Goal: Navigation & Orientation: Find specific page/section

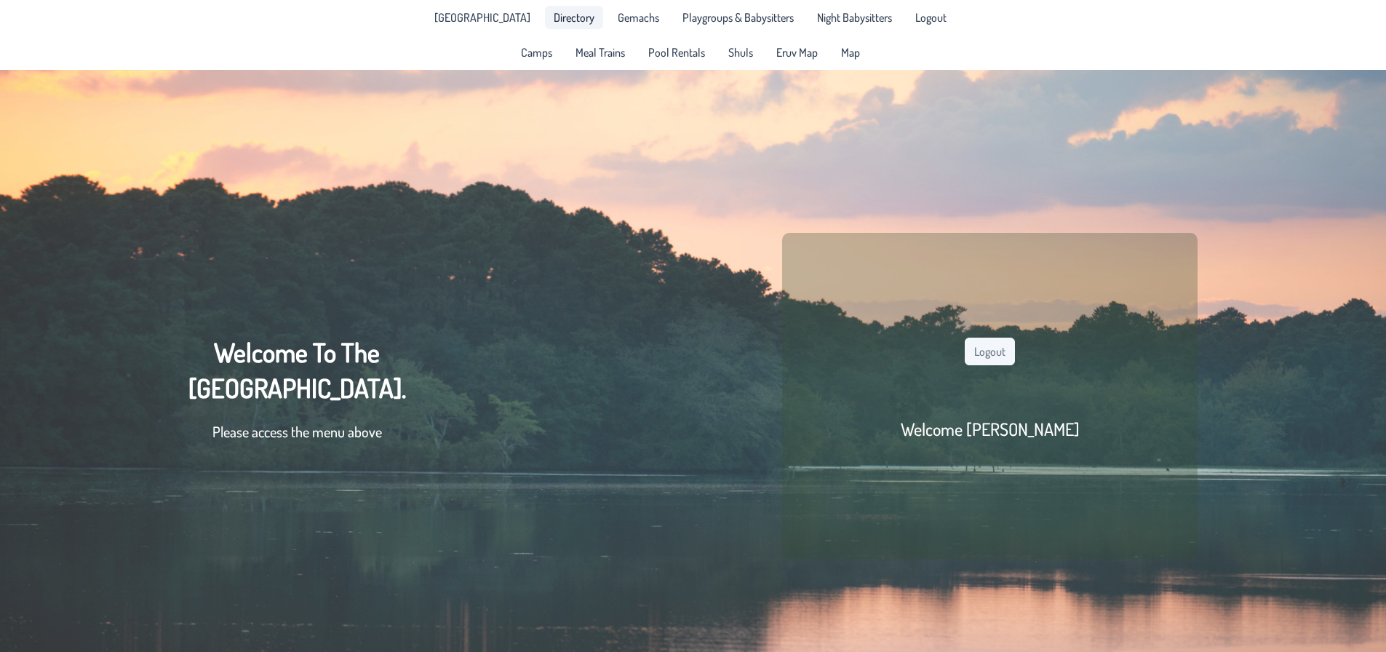
click at [578, 20] on span "Directory" at bounding box center [574, 18] width 41 height 12
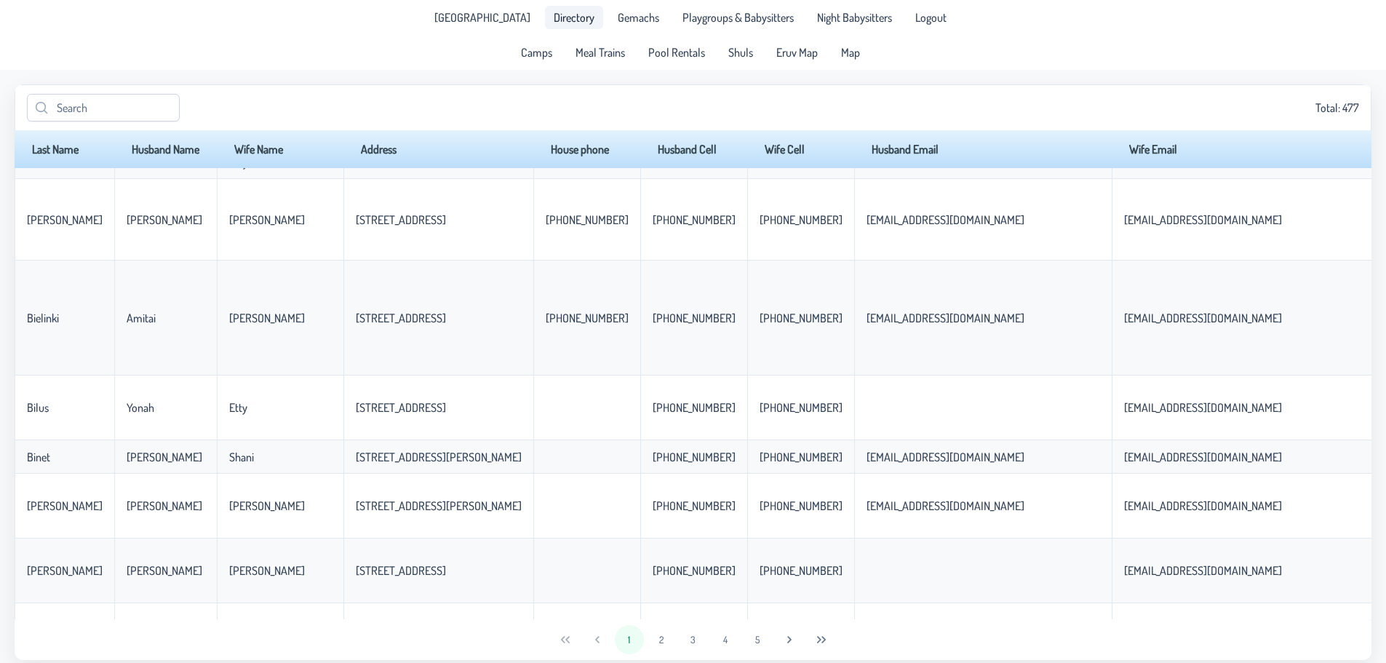
scroll to position [2091, 0]
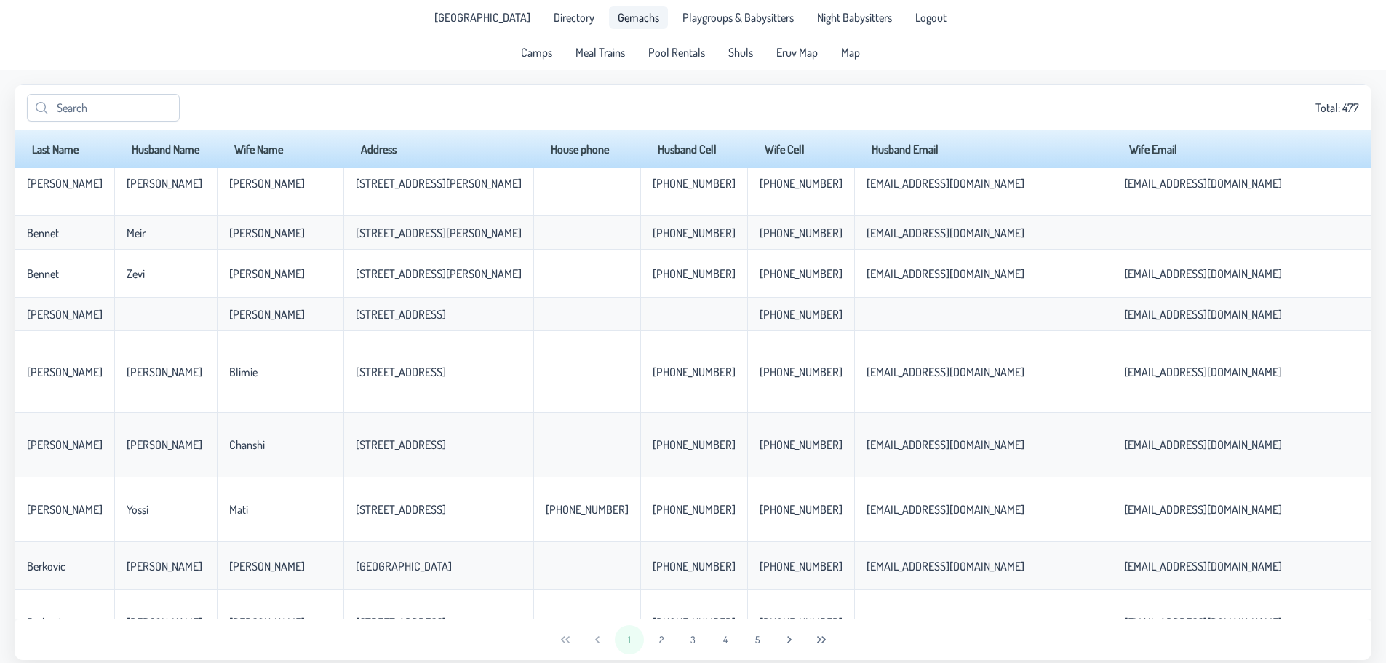
click at [618, 21] on span "Gemachs" at bounding box center [638, 18] width 41 height 12
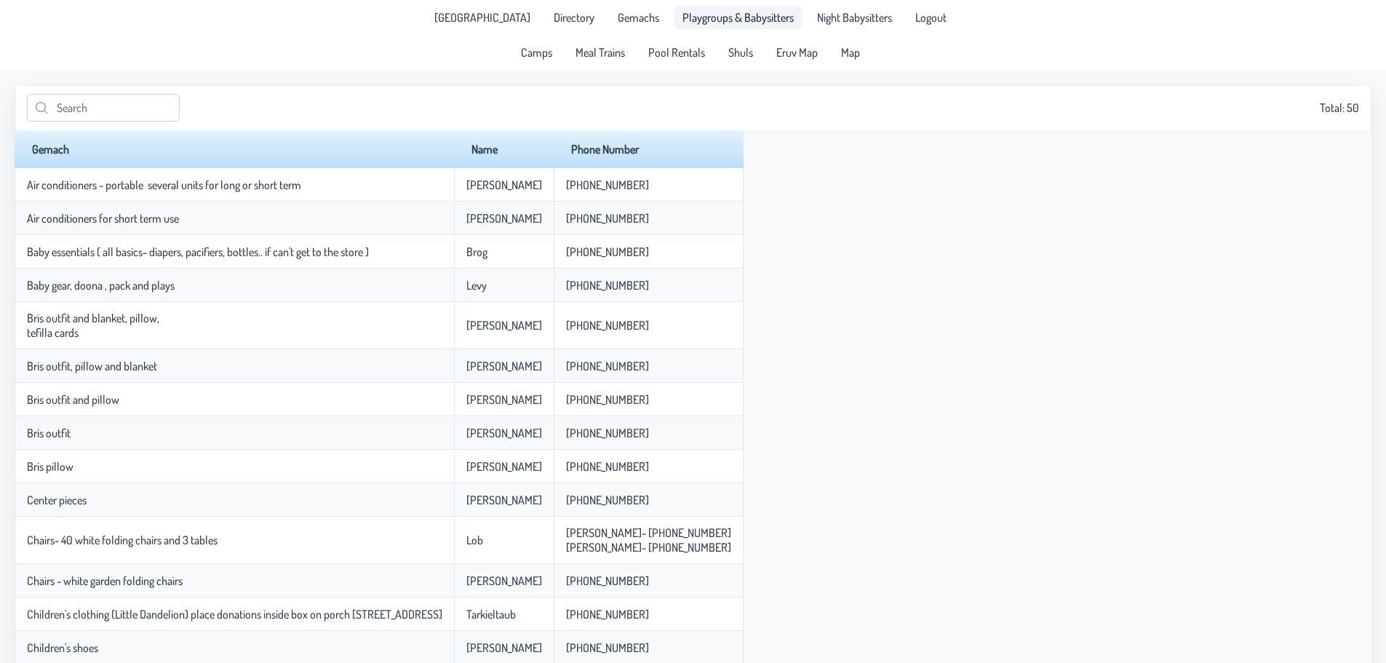
click at [698, 15] on span "Playgroups & Babysitters" at bounding box center [737, 18] width 111 height 12
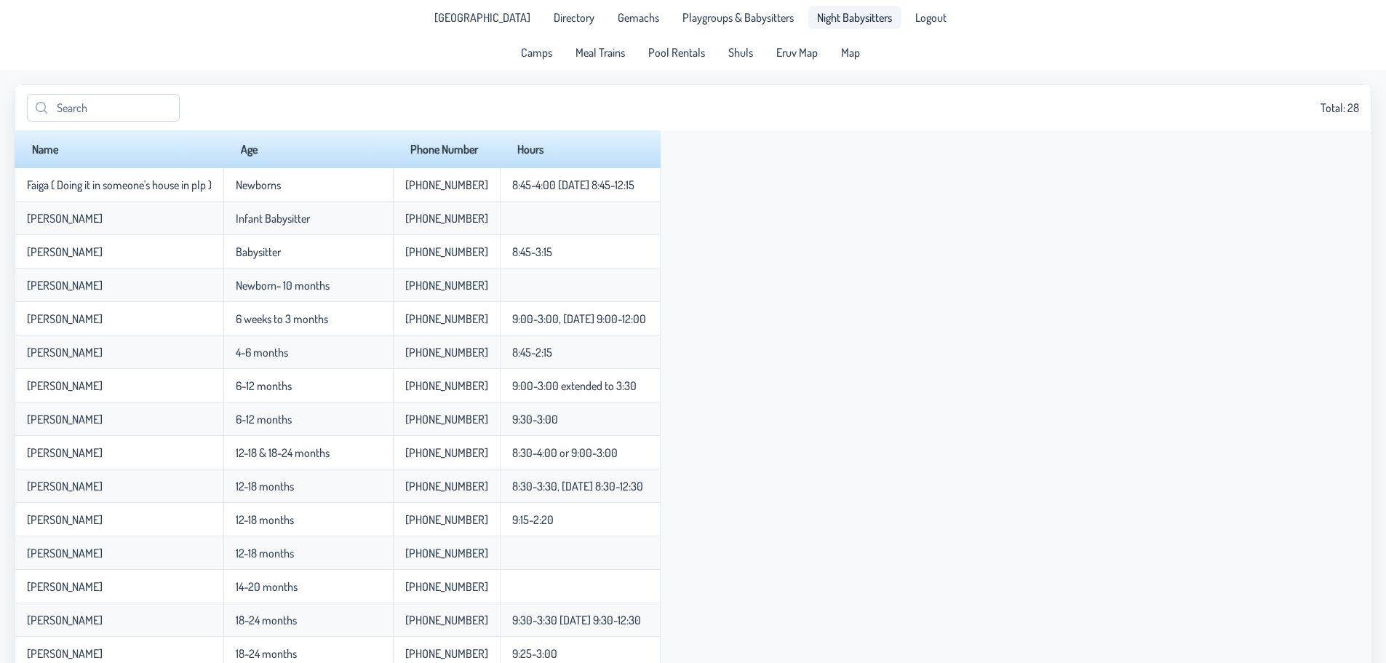
click at [834, 10] on link "Night Babysitters" at bounding box center [854, 17] width 92 height 23
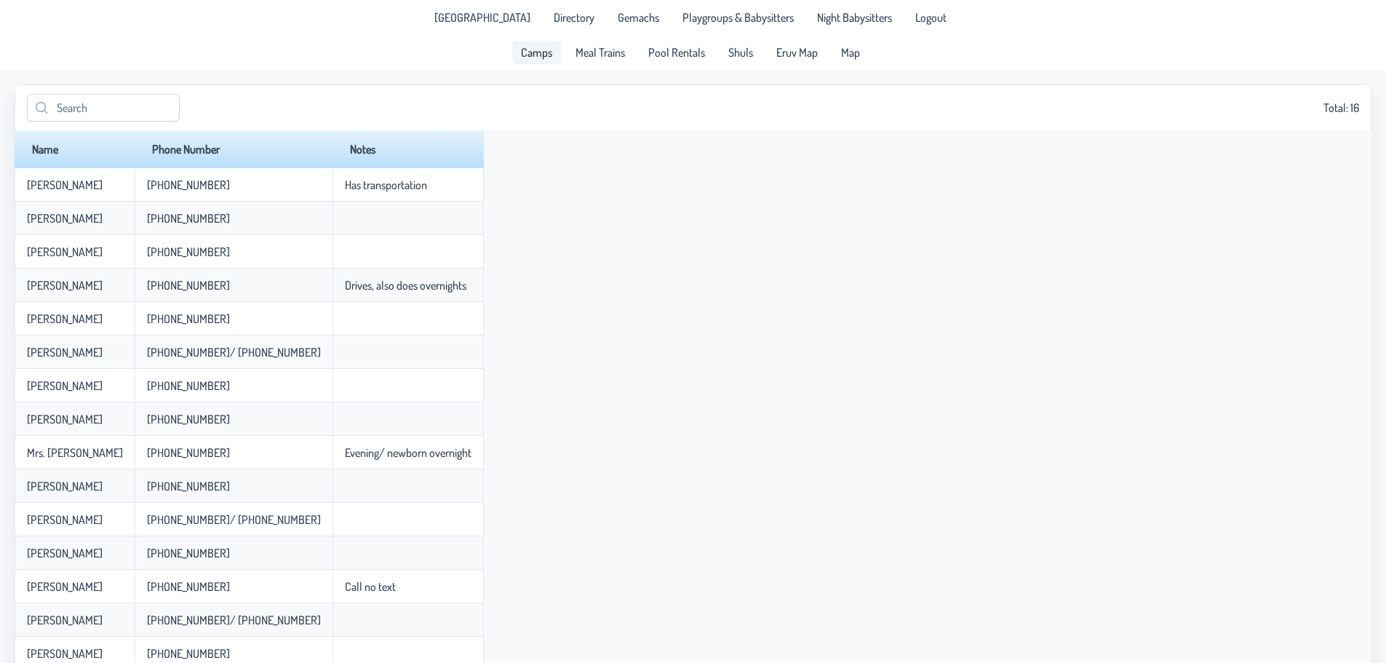
click at [546, 55] on span "Camps" at bounding box center [536, 53] width 31 height 12
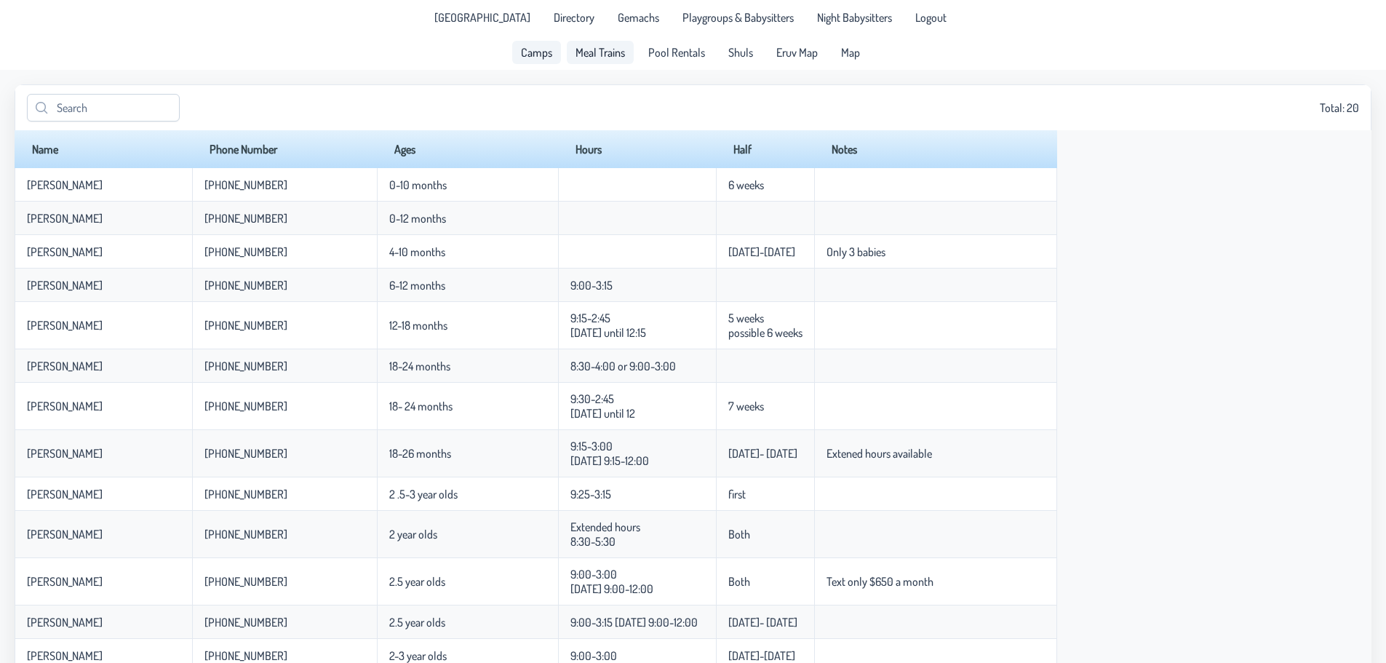
click at [594, 48] on span "Meal Trains" at bounding box center [599, 53] width 49 height 12
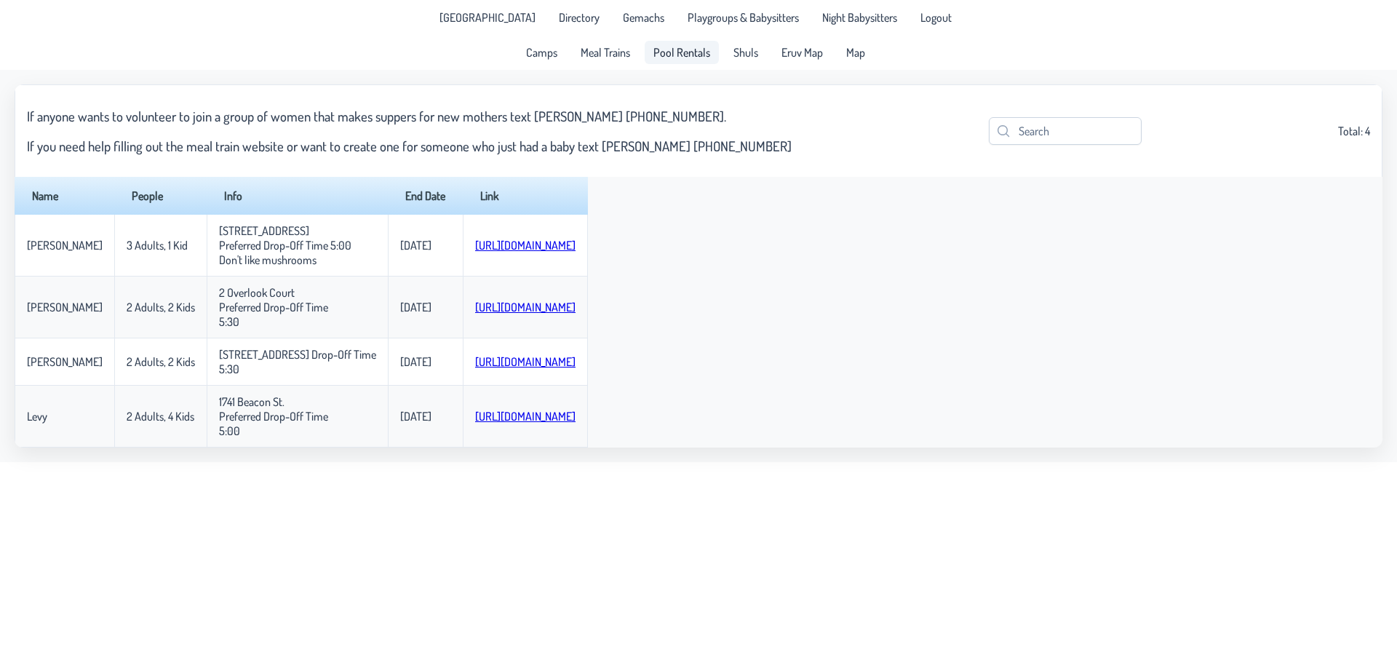
click at [677, 53] on span "Pool Rentals" at bounding box center [681, 53] width 57 height 12
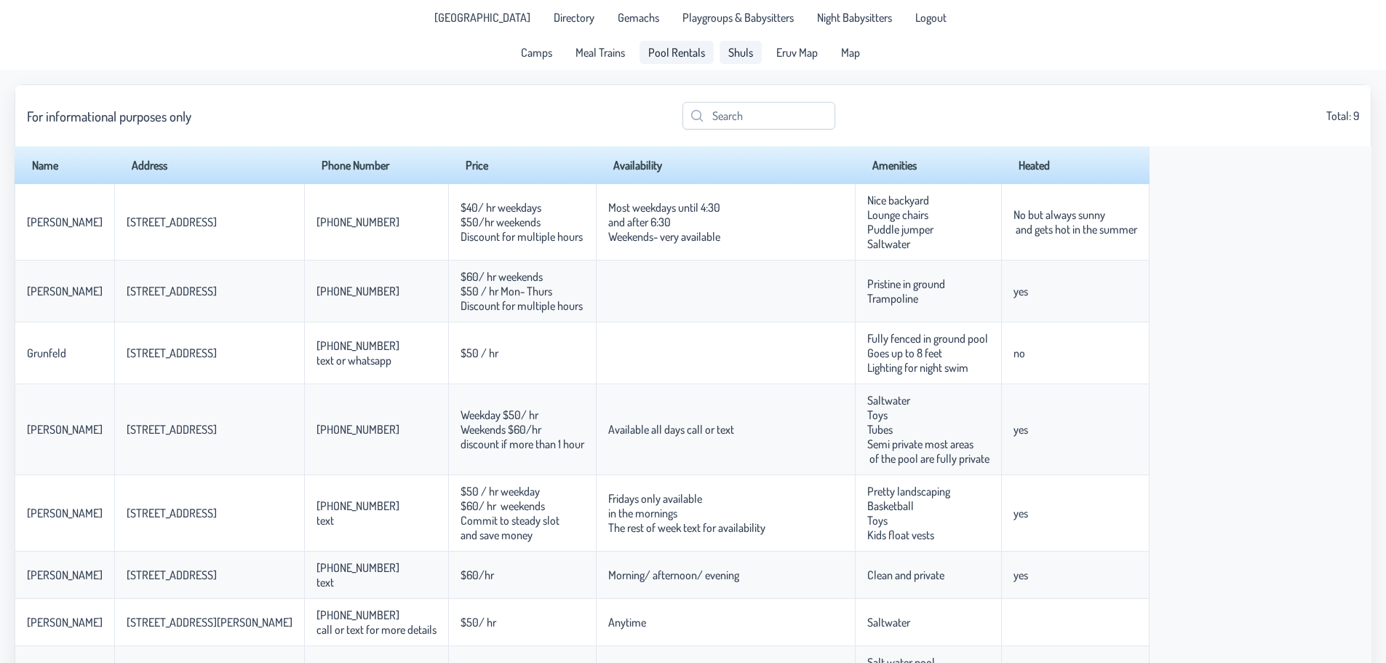
click at [725, 50] on link "Shuls" at bounding box center [740, 52] width 42 height 23
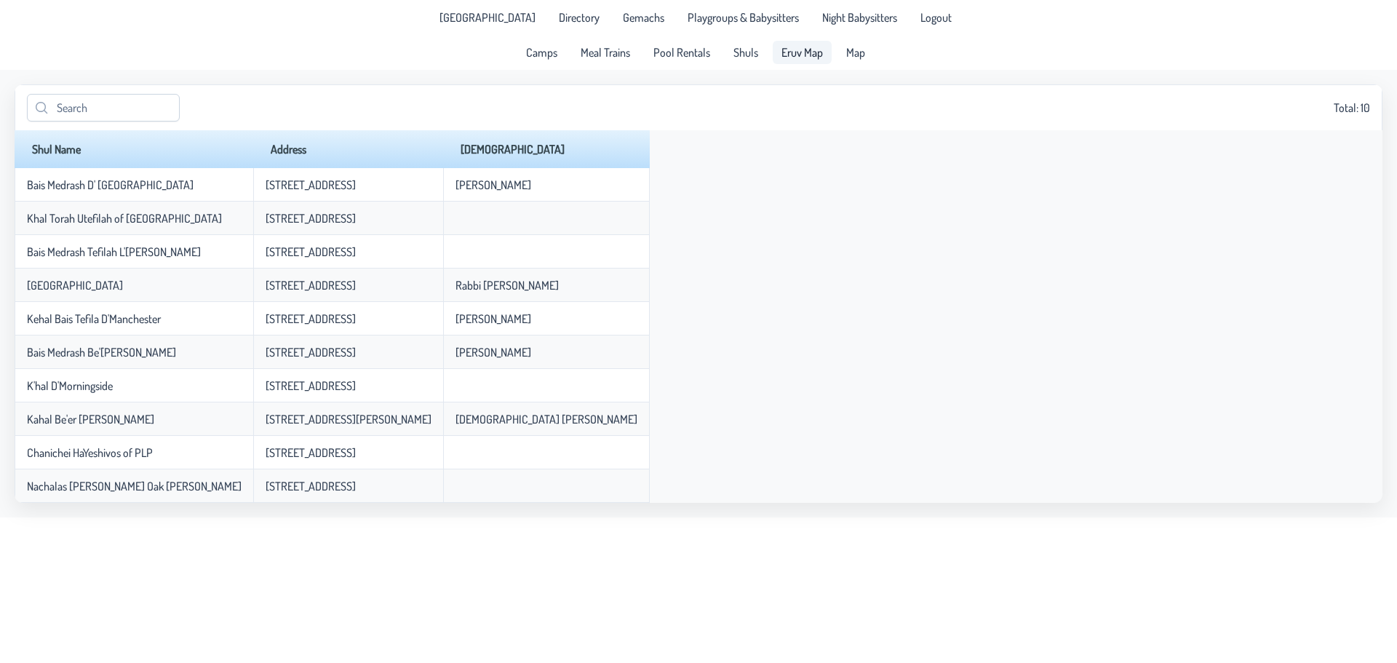
click at [791, 50] on span "Eruv Map" at bounding box center [801, 53] width 41 height 12
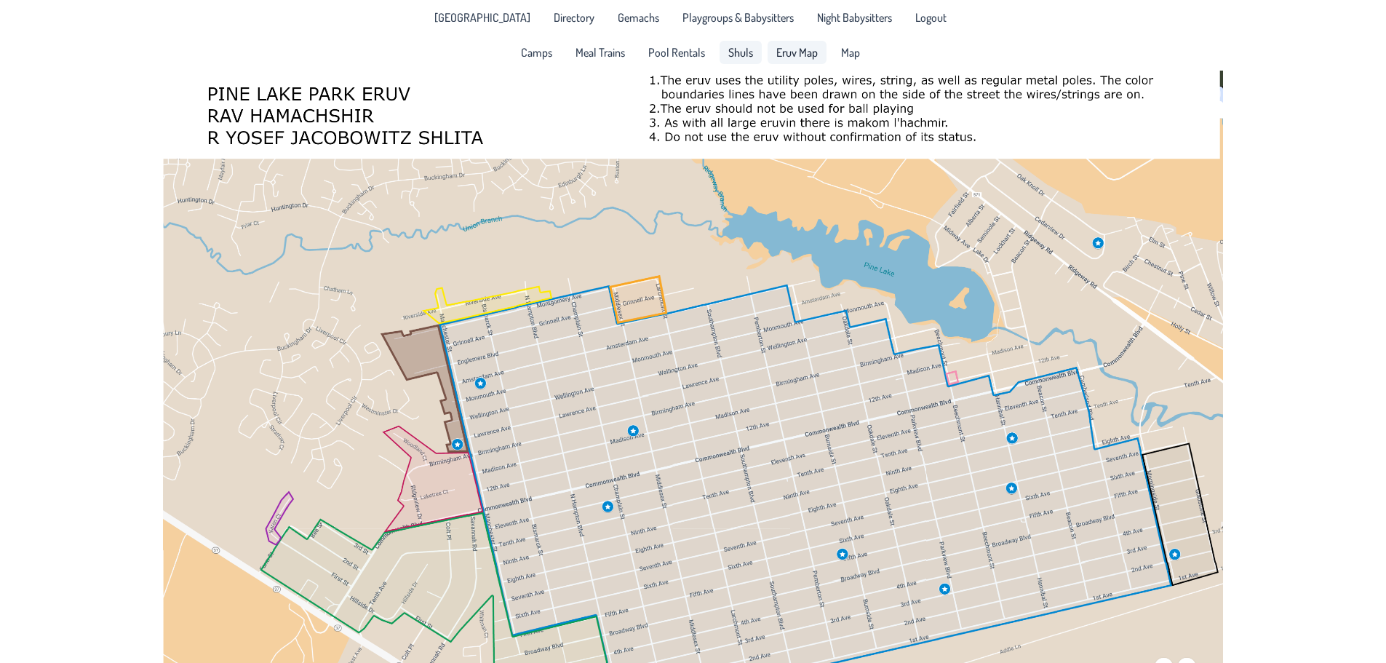
click at [738, 53] on span "Shuls" at bounding box center [740, 53] width 25 height 12
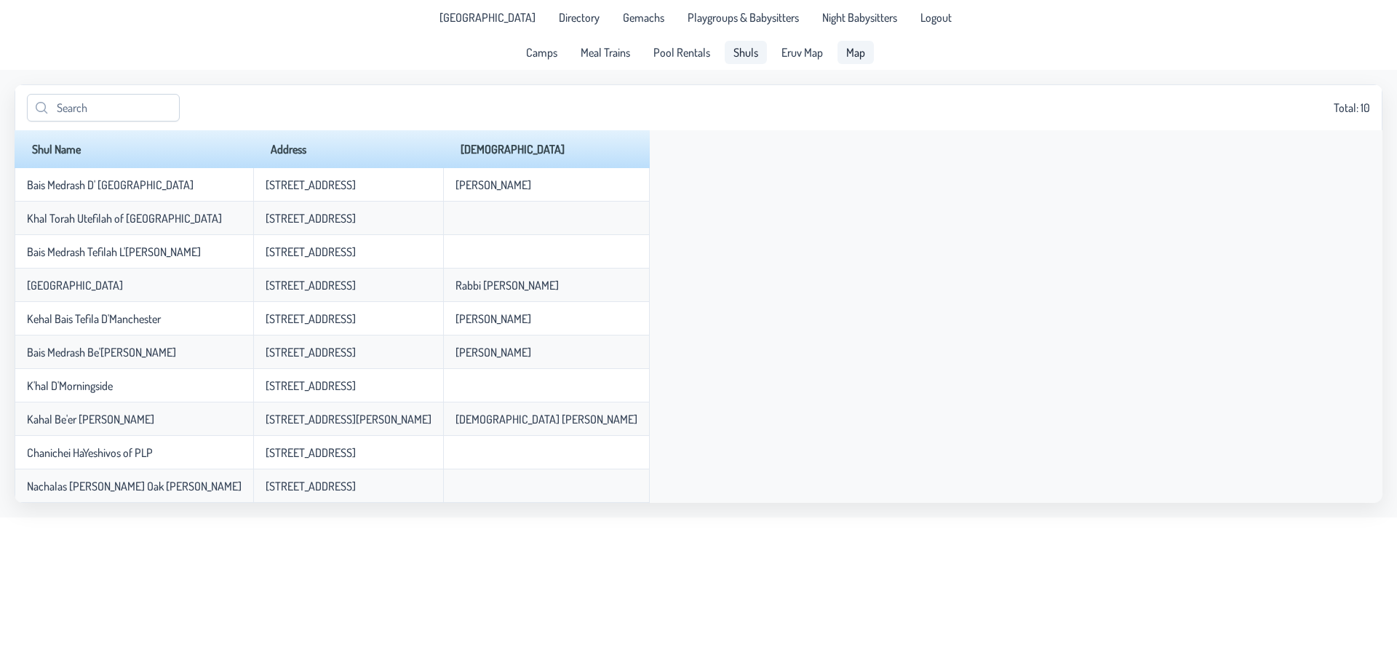
click at [858, 53] on span "Map" at bounding box center [855, 53] width 19 height 12
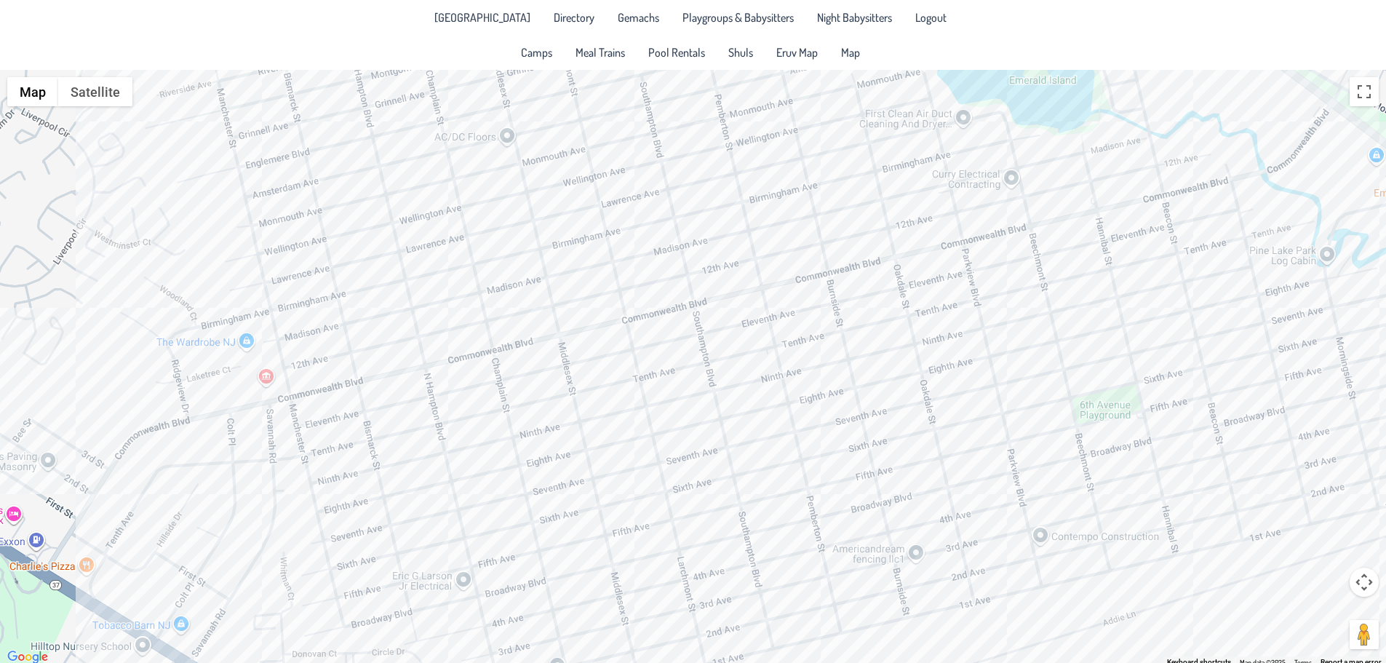
drag, startPoint x: 636, startPoint y: 490, endPoint x: 617, endPoint y: 367, distance: 125.1
click at [617, 367] on div at bounding box center [693, 368] width 1386 height 597
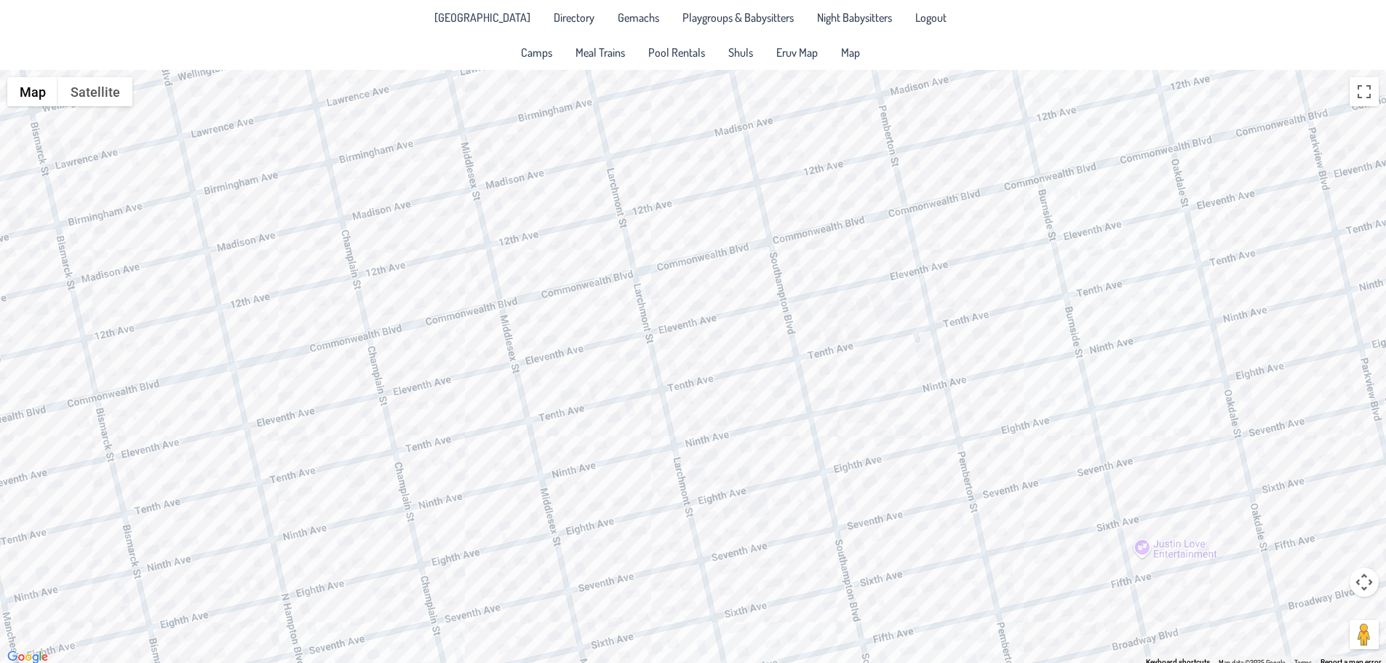
click at [507, 404] on div at bounding box center [693, 368] width 1386 height 597
click at [587, 400] on div "& Ita Nemtzov [STREET_ADDRESS]" at bounding box center [693, 368] width 1386 height 597
click at [330, 443] on div "& Ita Nemtzov [STREET_ADDRESS]" at bounding box center [693, 368] width 1386 height 597
click at [388, 447] on div "[PERSON_NAME] & [PERSON_NAME] Beer [STREET_ADDRESS]" at bounding box center [693, 368] width 1386 height 597
